Goal: Task Accomplishment & Management: Complete application form

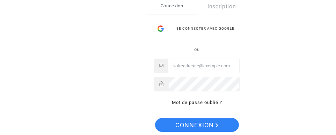
click at [171, 65] on input "Email" at bounding box center [203, 66] width 71 height 14
drag, startPoint x: 308, startPoint y: 79, endPoint x: 297, endPoint y: 79, distance: 11.2
click at [171, 79] on div "Se connecter Connexion Inscription Se connecter avec Google ou Mot de passe oub…" at bounding box center [168, 67] width 336 height 135
click at [171, 68] on input "Email" at bounding box center [203, 66] width 71 height 14
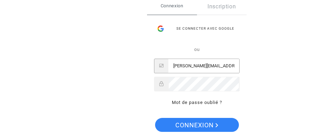
type input "olivier.mireux@free.fr"
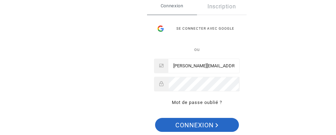
click at [171, 124] on button "Connexion" at bounding box center [197, 125] width 84 height 14
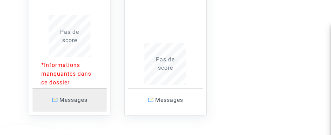
scroll to position [175, 0]
click at [78, 94] on link "Messages" at bounding box center [69, 99] width 74 height 23
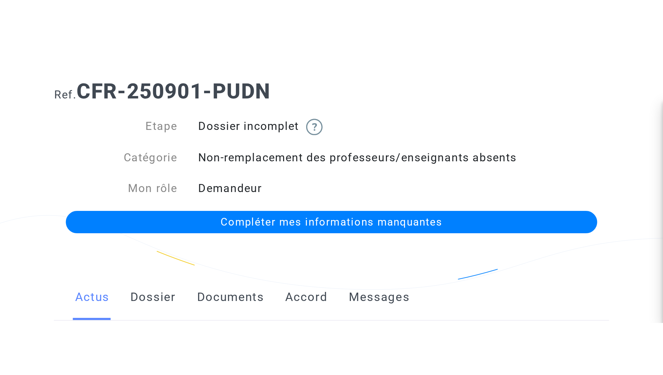
scroll to position [70, 0]
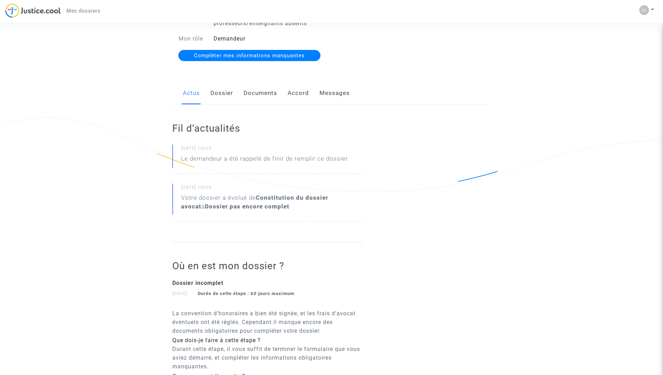
click at [280, 51] on link "Compléter mes informations manquantes" at bounding box center [249, 55] width 142 height 11
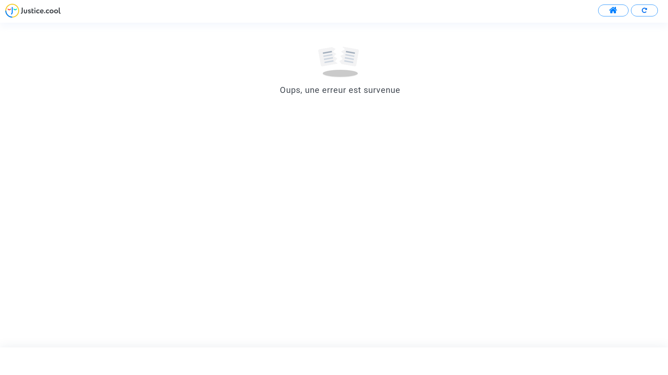
click at [330, 12] on span at bounding box center [613, 10] width 9 height 9
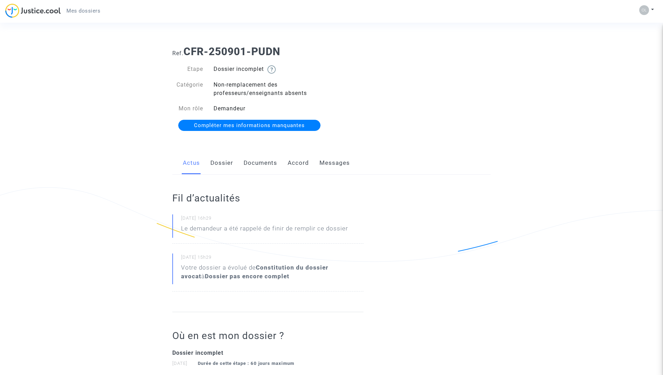
click at [269, 132] on div "Etape Dossier incomplet Catégorie Non-remplacement des professeurs/enseignants …" at bounding box center [249, 97] width 164 height 79
click at [275, 129] on link "Compléter mes informations manquantes" at bounding box center [249, 125] width 142 height 11
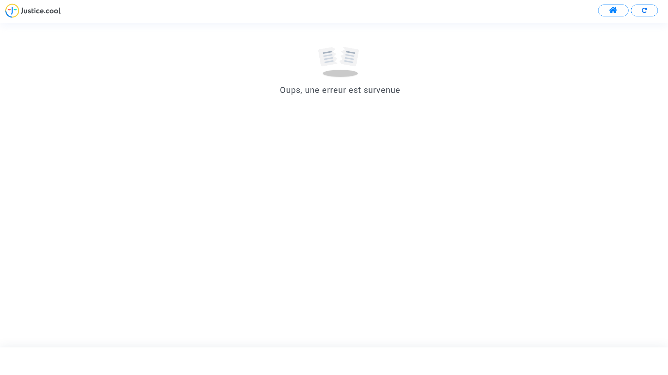
click at [330, 12] on button at bounding box center [613, 11] width 30 height 12
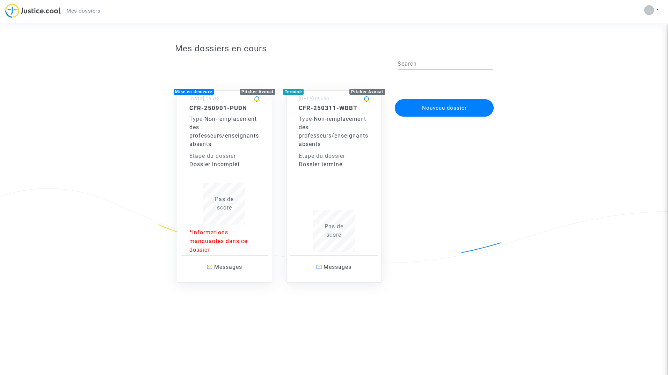
click at [233, 135] on div "Dossier incomplet" at bounding box center [224, 164] width 71 height 8
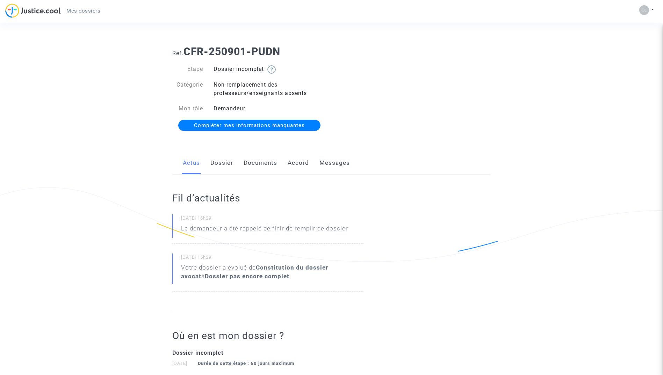
click at [269, 135] on link "Documents" at bounding box center [260, 163] width 34 height 23
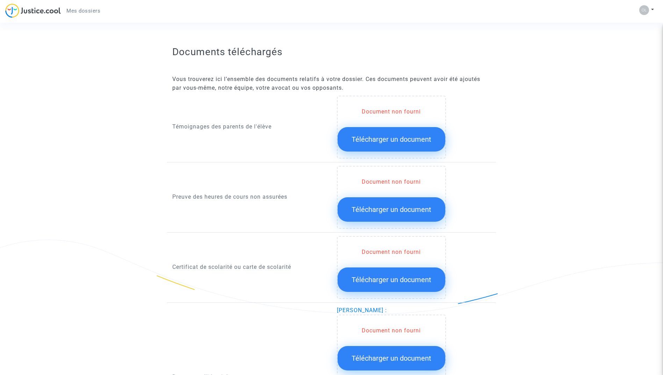
scroll to position [314, 0]
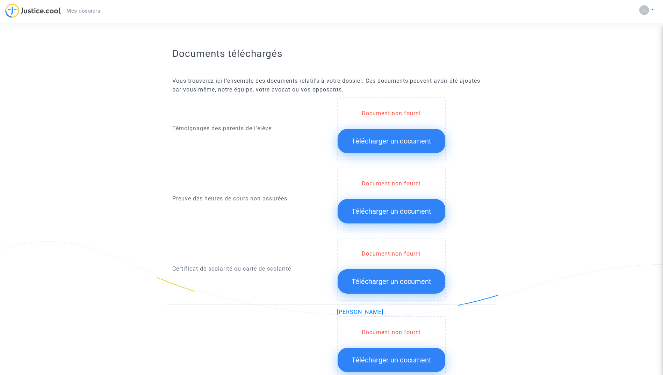
click at [330, 135] on span "Télécharger un document" at bounding box center [391, 141] width 80 height 8
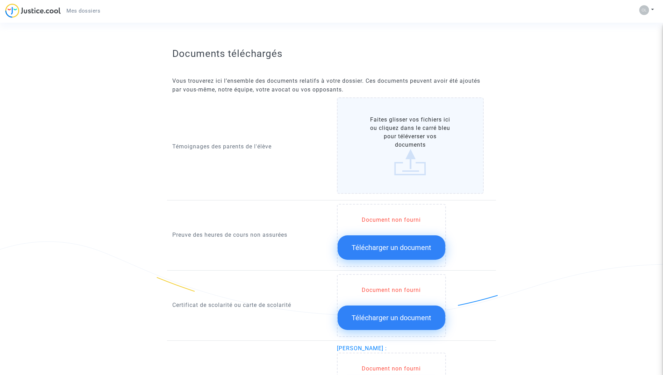
click at [330, 135] on label "Faites glisser vos fichiers ici ou cliquez dans le carré bleu pour téléverser v…" at bounding box center [410, 145] width 147 height 96
click at [0, 0] on input "Faites glisser vos fichiers ici ou cliquez dans le carré bleu pour téléverser v…" at bounding box center [0, 0] width 0 height 0
